Goal: Task Accomplishment & Management: Manage account settings

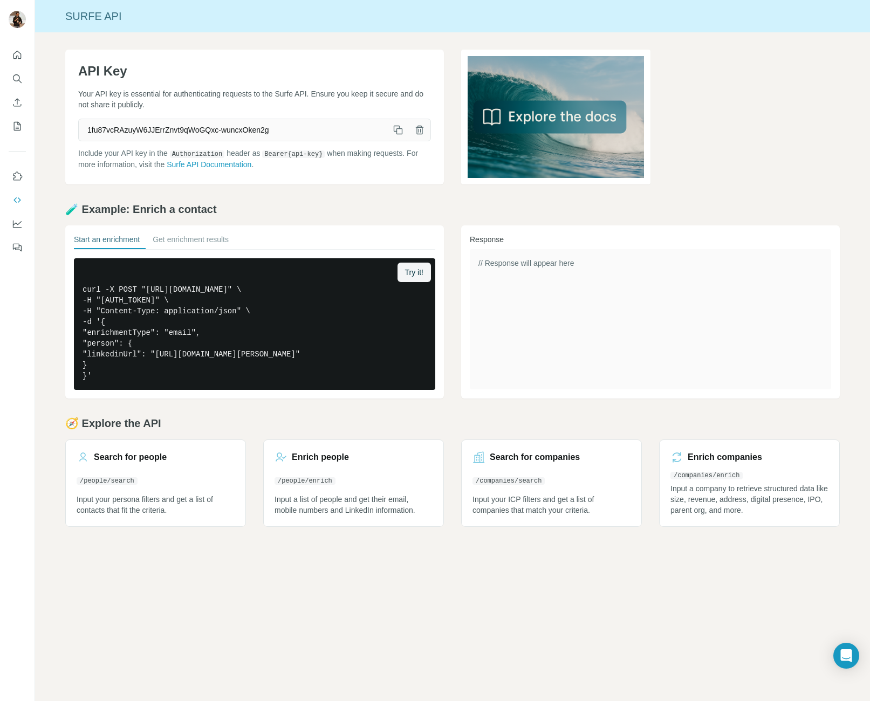
click at [397, 131] on icon "button" at bounding box center [398, 130] width 11 height 11
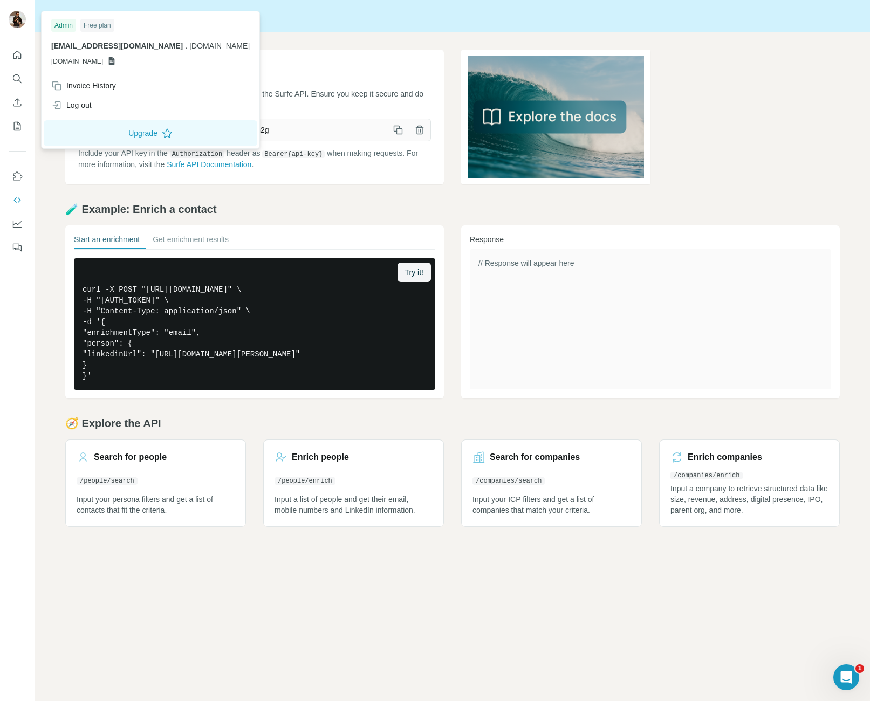
click at [13, 28] on div at bounding box center [17, 20] width 17 height 19
click at [19, 196] on icon "Use Surfe API" at bounding box center [17, 200] width 11 height 11
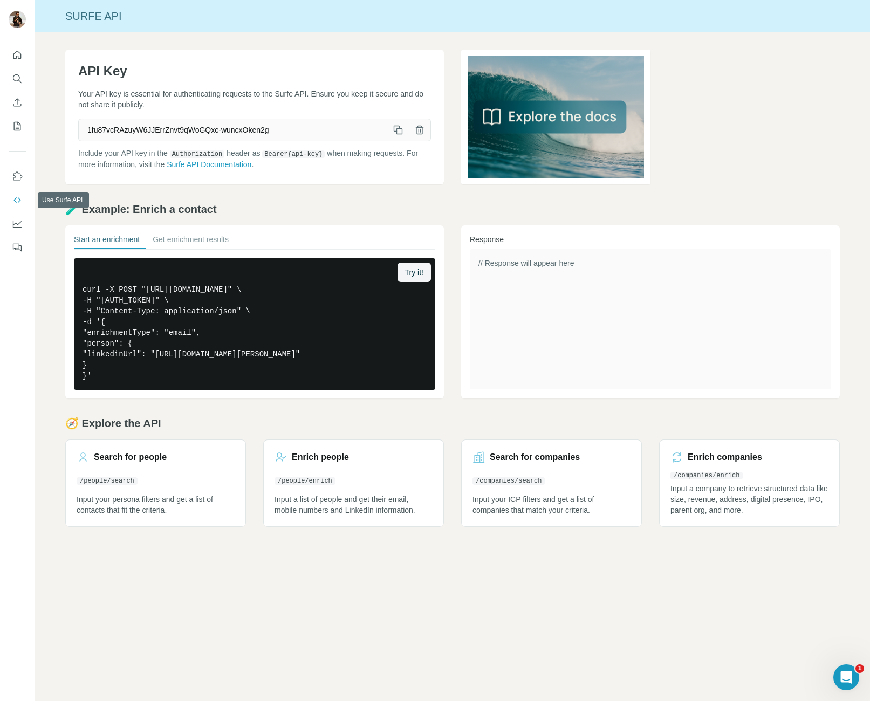
click at [19, 197] on icon "Use Surfe API" at bounding box center [17, 200] width 11 height 11
click at [396, 130] on icon "button" at bounding box center [399, 131] width 6 height 6
click at [402, 132] on icon "button" at bounding box center [399, 131] width 6 height 6
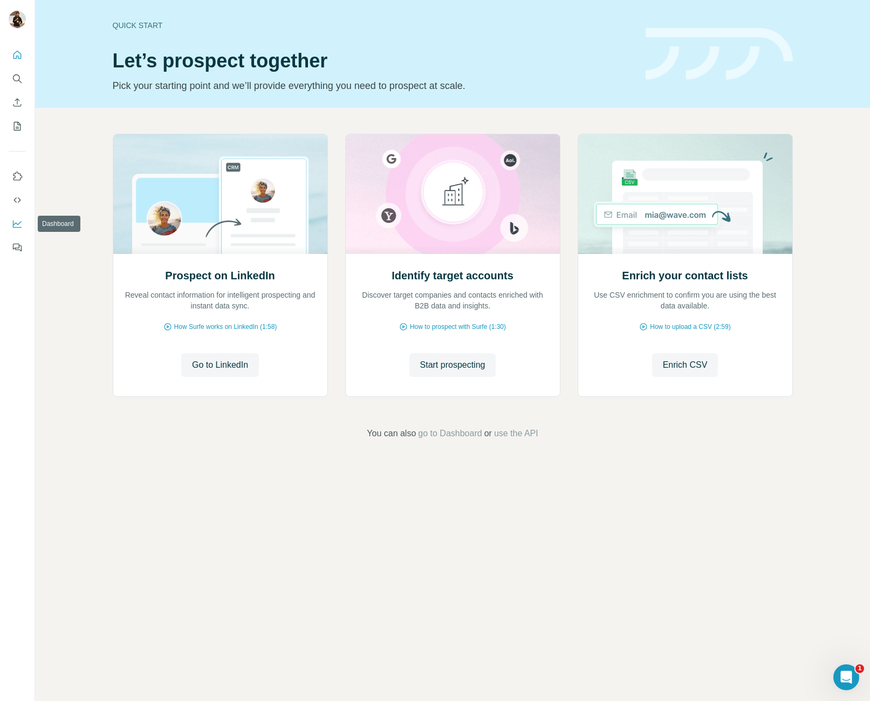
click at [17, 217] on button "Dashboard" at bounding box center [17, 223] width 17 height 19
click at [13, 191] on button "Use Surfe API" at bounding box center [17, 199] width 17 height 19
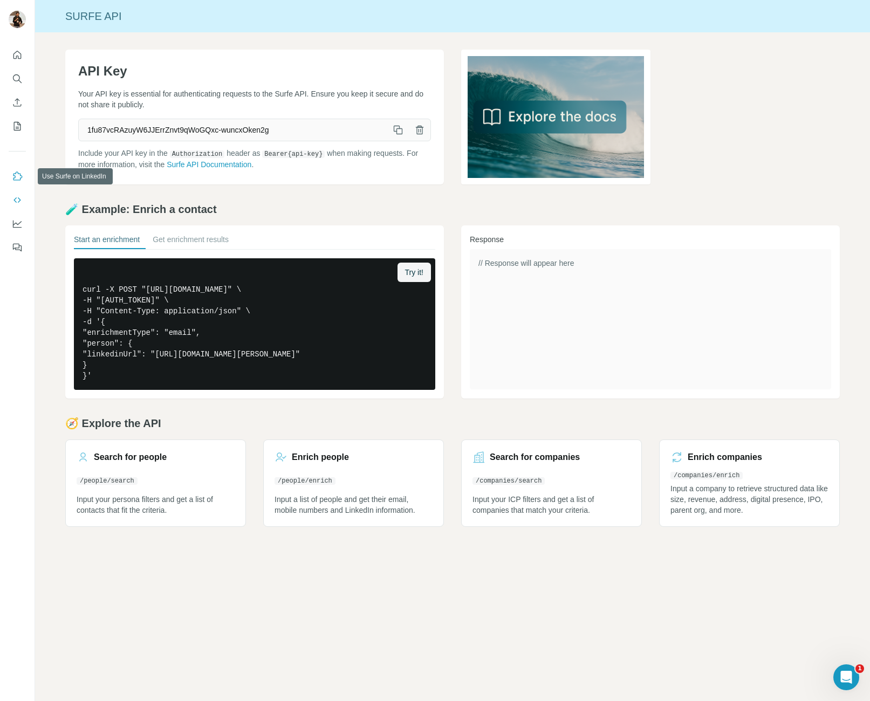
click at [16, 176] on icon "Use Surfe on LinkedIn" at bounding box center [17, 176] width 11 height 11
click at [14, 122] on icon "My lists" at bounding box center [17, 126] width 7 height 9
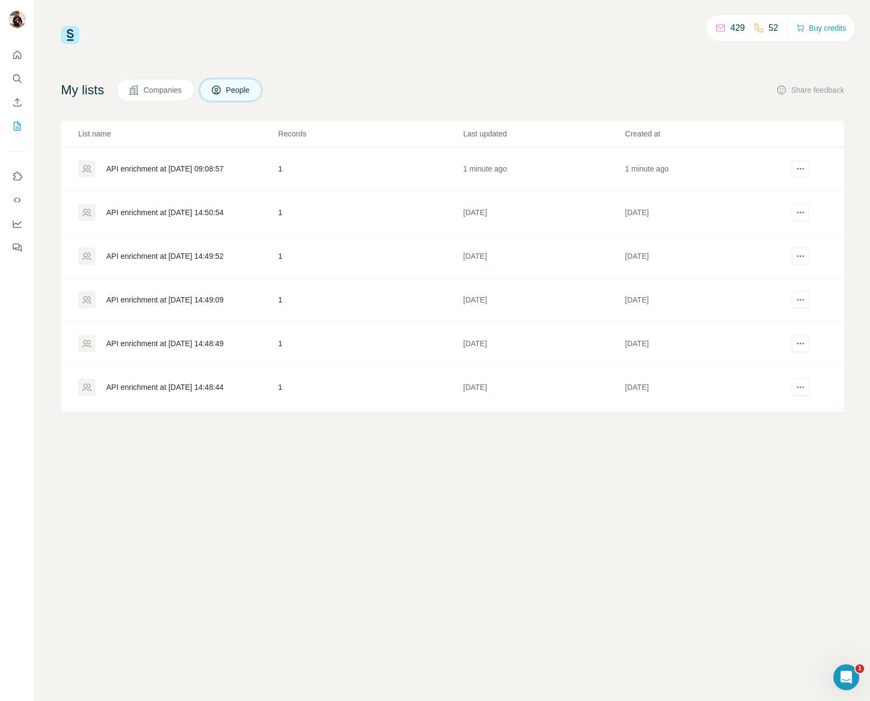
click at [195, 172] on div "API enrichment at [DATE] 09:08:57" at bounding box center [165, 168] width 118 height 11
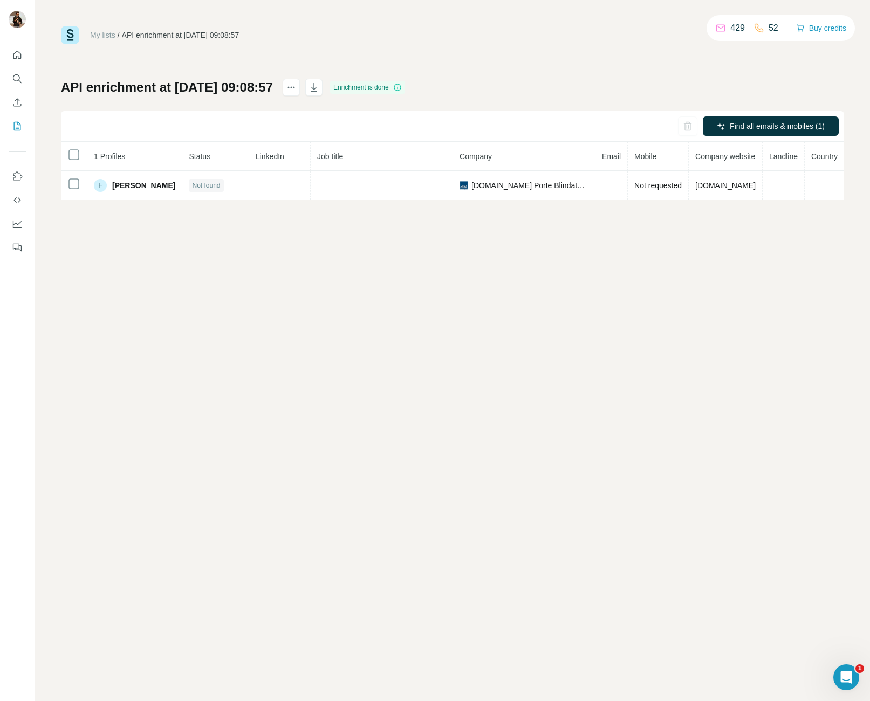
click at [436, 236] on div "My lists / API enrichment at 2025-08-19 09:08:57 429 52 Buy credits API enrichm…" at bounding box center [452, 350] width 835 height 701
click at [141, 284] on div "My lists / API enrichment at 2025-08-19 09:08:57 429 52 Buy credits API enrichm…" at bounding box center [452, 350] width 835 height 701
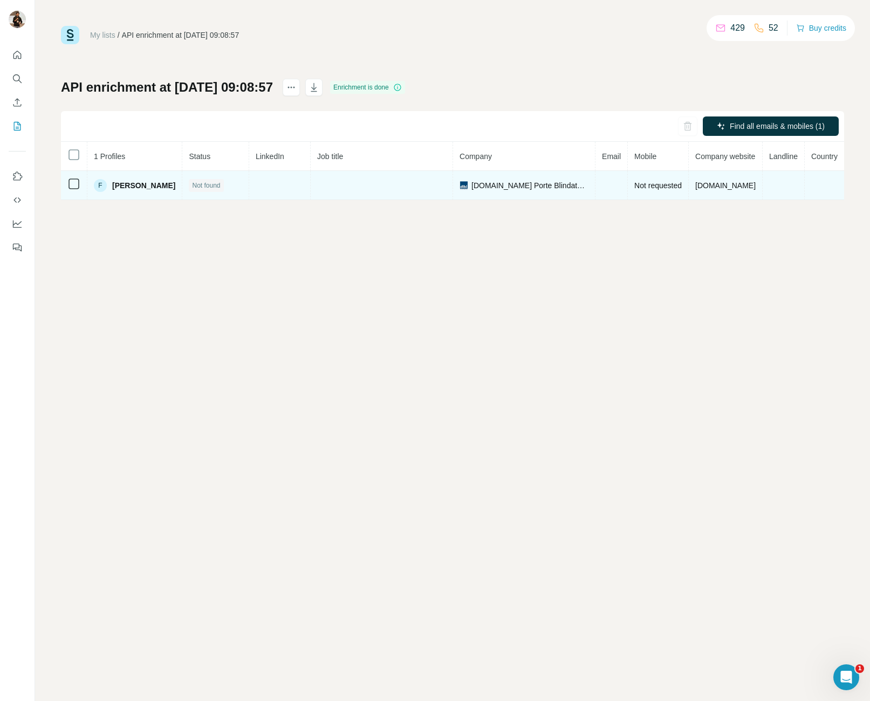
click at [130, 185] on span "[PERSON_NAME]" at bounding box center [143, 185] width 63 height 11
click at [149, 185] on span "[PERSON_NAME]" at bounding box center [143, 185] width 63 height 11
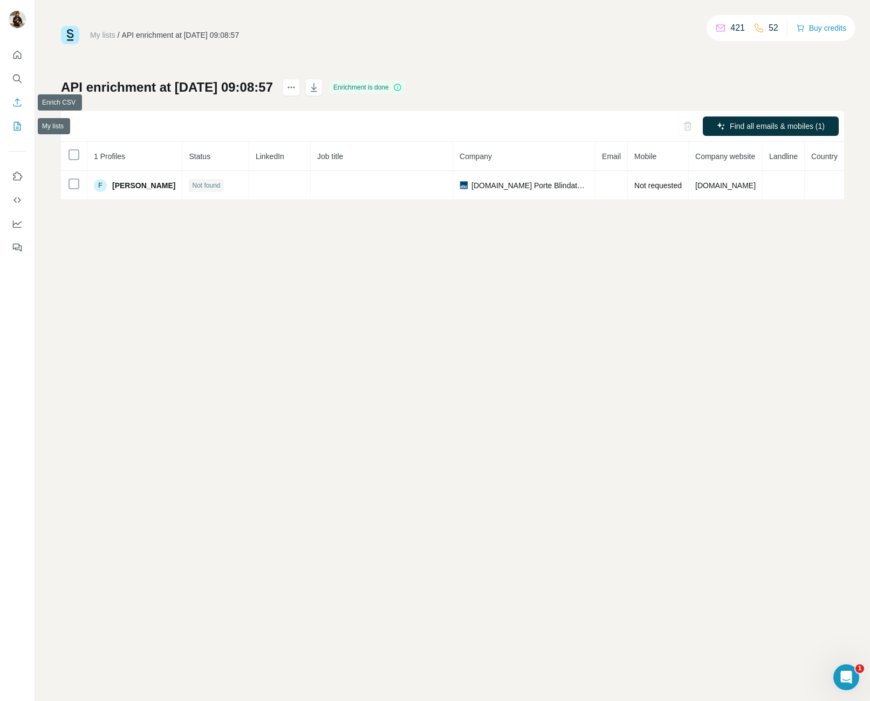
click at [9, 109] on button "Enrich CSV" at bounding box center [17, 102] width 17 height 19
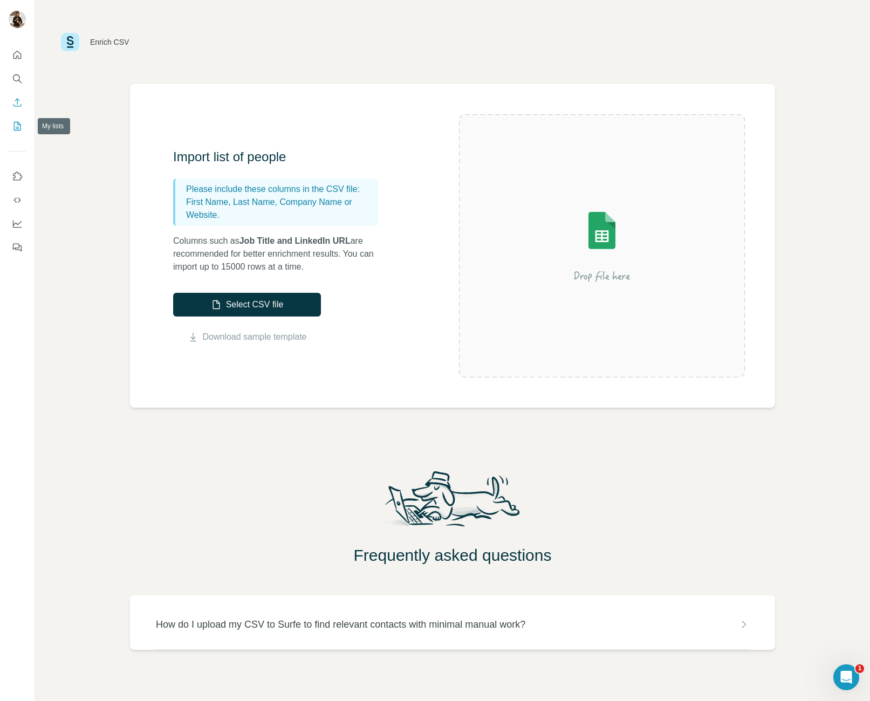
click at [12, 123] on icon "My lists" at bounding box center [17, 126] width 11 height 11
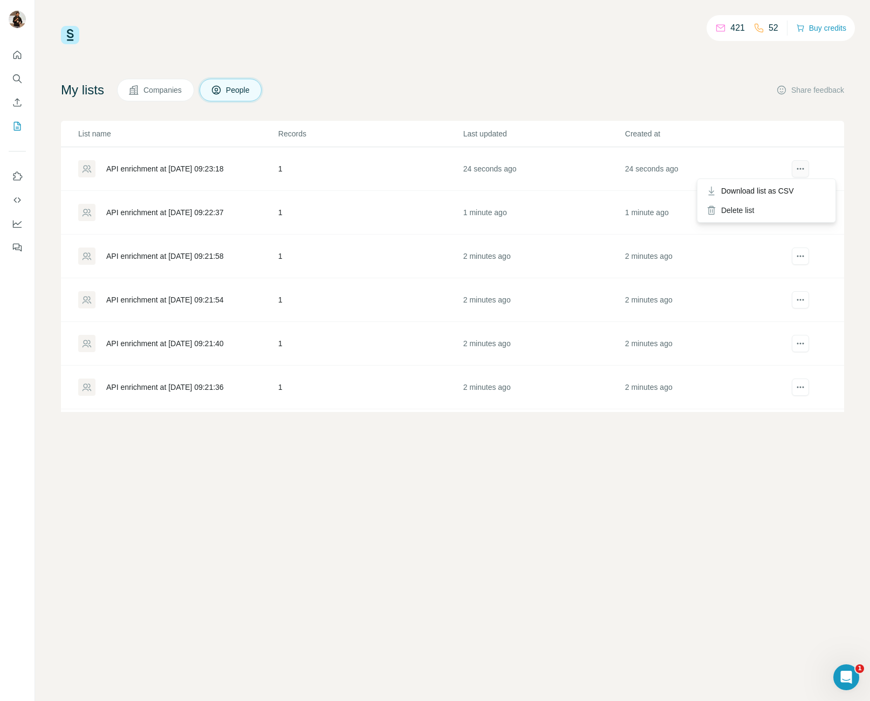
click at [796, 165] on icon "actions" at bounding box center [800, 168] width 11 height 11
click at [529, 192] on td "1 minute ago" at bounding box center [544, 213] width 162 height 44
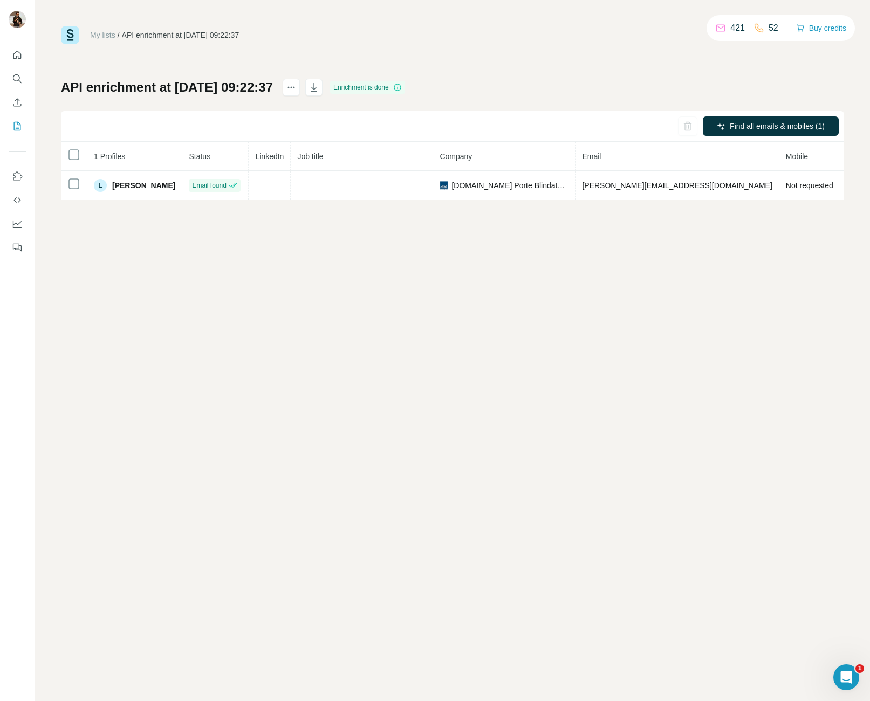
click at [422, 180] on td at bounding box center [362, 185] width 142 height 29
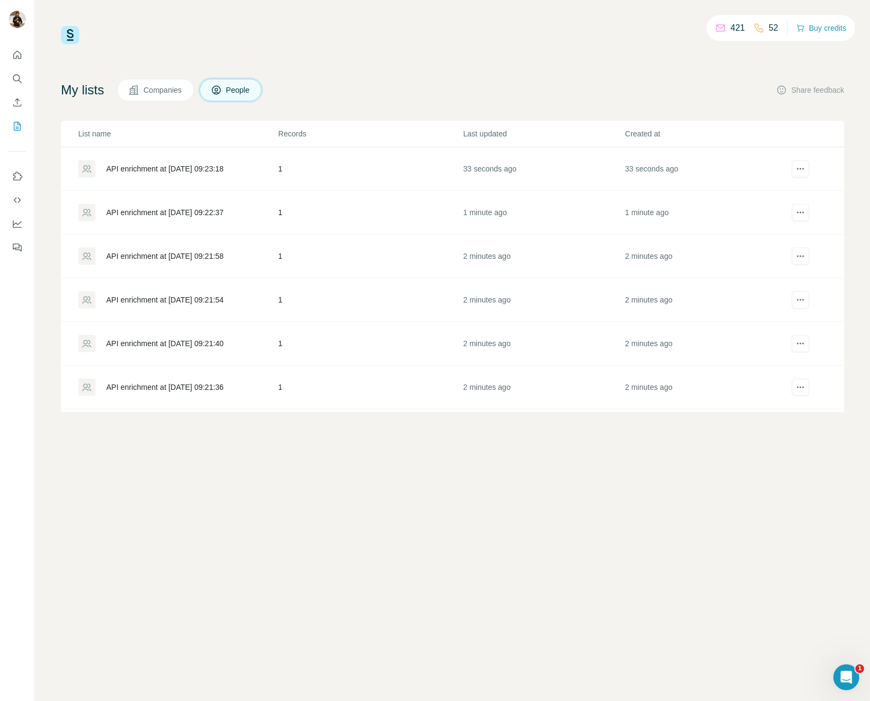
click at [204, 191] on td "API enrichment at [DATE] 09:22:37" at bounding box center [169, 213] width 217 height 44
click at [214, 219] on div "API enrichment at [DATE] 09:22:37" at bounding box center [177, 212] width 199 height 17
click at [184, 252] on div "API enrichment at [DATE] 09:21:58" at bounding box center [165, 256] width 118 height 11
click at [224, 343] on div "API enrichment at [DATE] 09:21:40" at bounding box center [165, 343] width 118 height 11
